Goal: Transaction & Acquisition: Purchase product/service

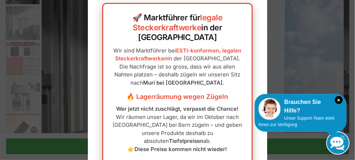
scroll to position [21, 0]
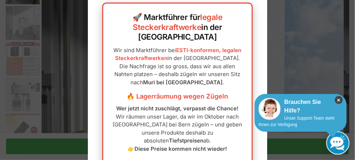
click at [335, 99] on icon "×" at bounding box center [339, 100] width 8 height 8
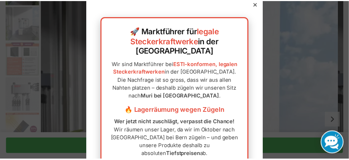
scroll to position [0, 0]
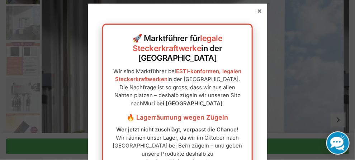
click at [258, 10] on icon at bounding box center [260, 11] width 4 height 4
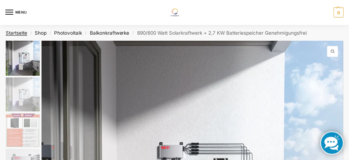
click at [21, 33] on link "Startseite" at bounding box center [16, 33] width 21 height 6
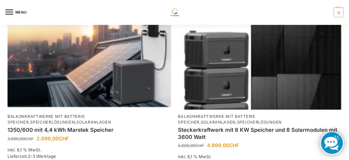
scroll to position [548, 0]
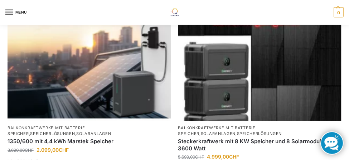
click at [143, 82] on img at bounding box center [90, 60] width 164 height 123
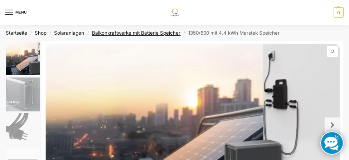
click at [112, 34] on link "Balkonkraftwerke mit Batterie Speicher" at bounding box center [136, 33] width 89 height 6
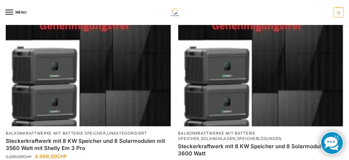
scroll to position [269, 0]
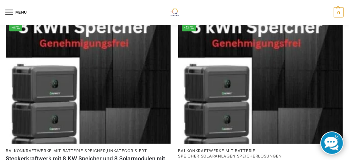
click at [275, 73] on img at bounding box center [260, 82] width 165 height 124
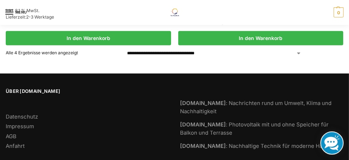
scroll to position [448, 0]
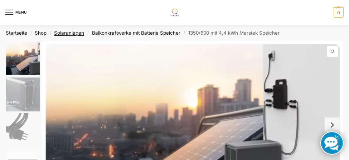
click at [75, 32] on link "Solaranlagen" at bounding box center [69, 33] width 30 height 6
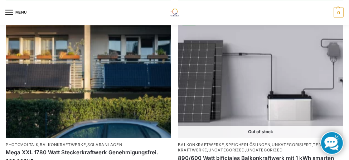
scroll to position [1254, 0]
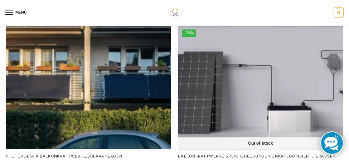
click at [247, 92] on img at bounding box center [260, 88] width 165 height 124
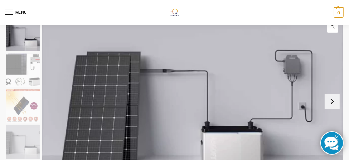
scroll to position [36, 0]
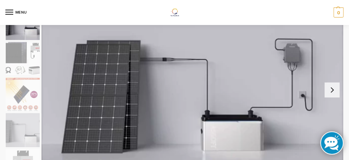
click at [331, 91] on button "Next slide" at bounding box center [332, 90] width 15 height 15
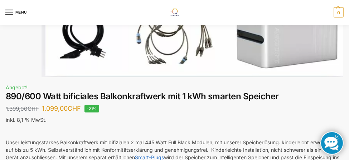
scroll to position [287, 0]
